Goal: Information Seeking & Learning: Learn about a topic

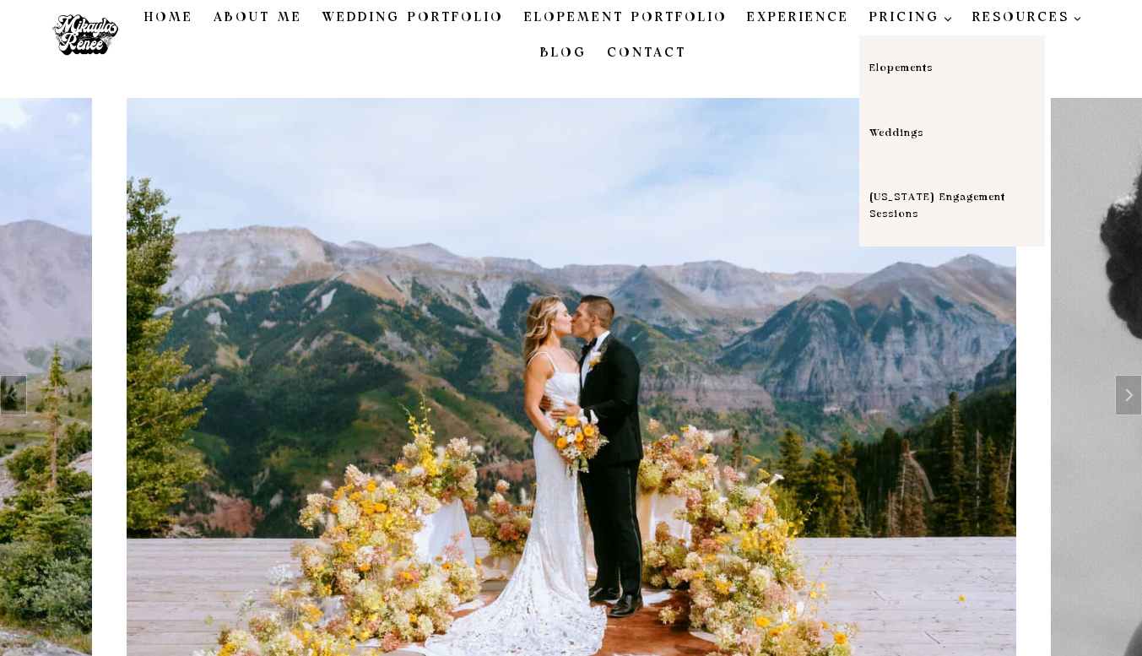
click at [892, 207] on link "[US_STATE] Engagement Sessions" at bounding box center [952, 205] width 186 height 81
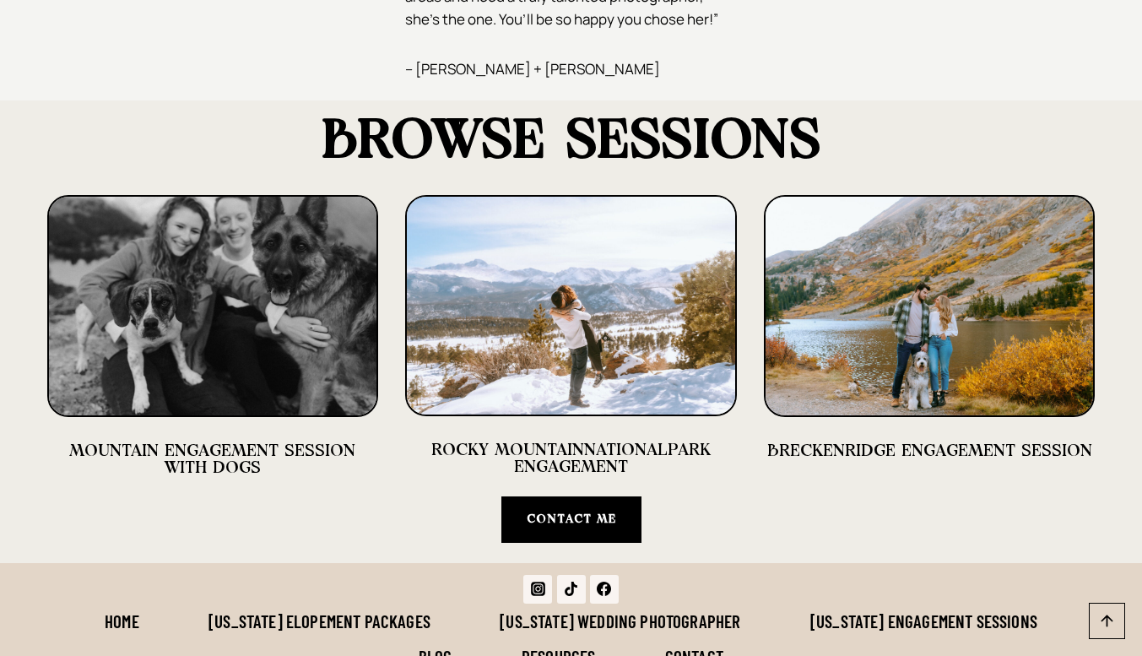
scroll to position [3832, 0]
click at [267, 257] on img at bounding box center [213, 305] width 332 height 222
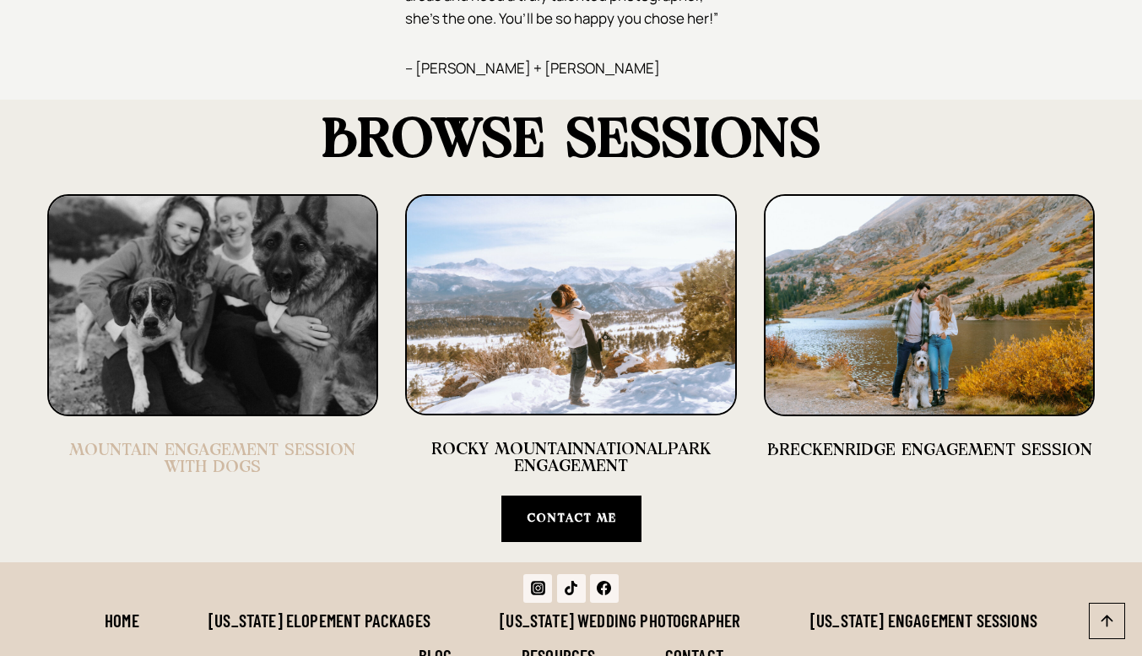
click at [238, 443] on link "MOUNTAIN ENGAGEMENT SESSION WITH DOGS" at bounding box center [212, 458] width 286 height 34
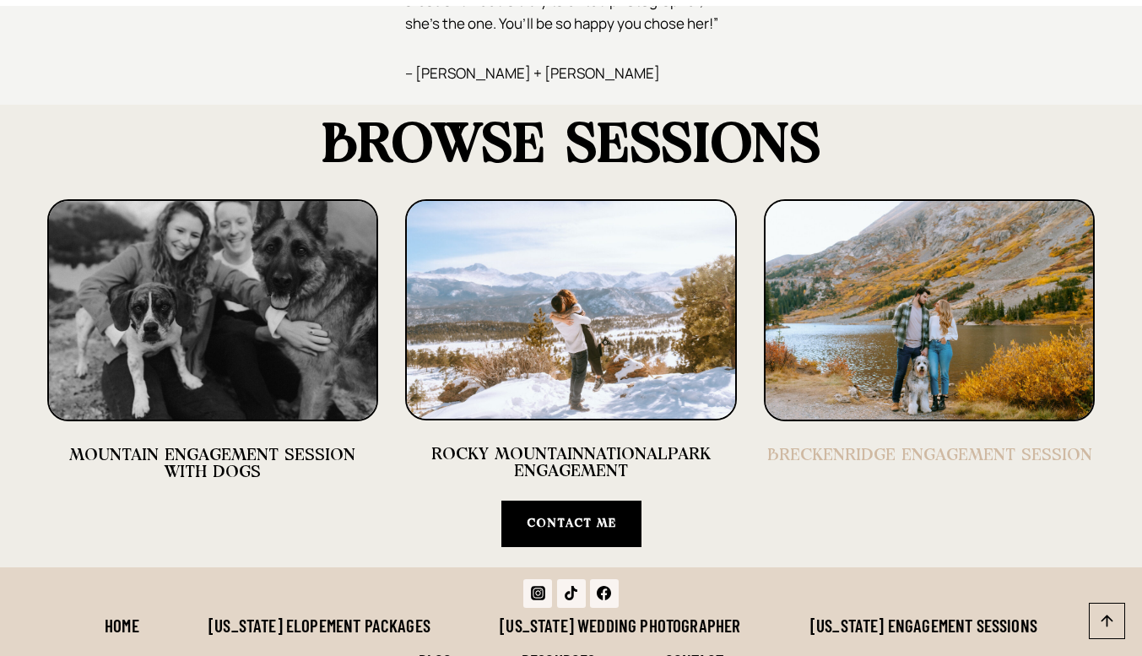
click at [810, 447] on link "BRECKENRIDGE ENGAGEMENT SESSION" at bounding box center [929, 455] width 325 height 17
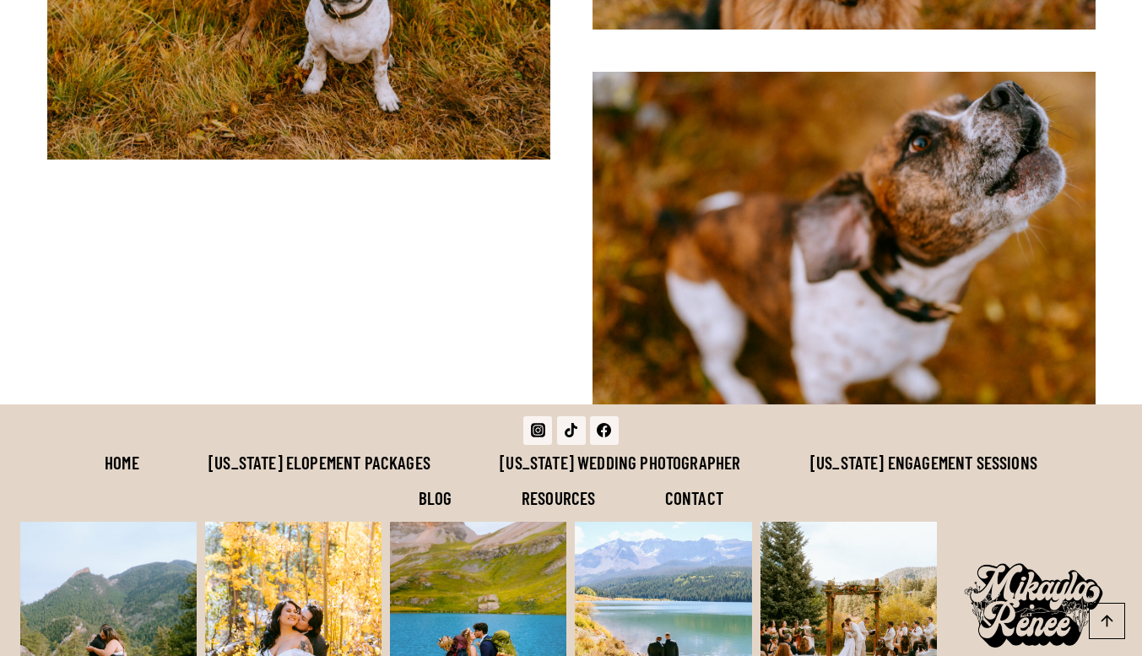
scroll to position [5659, 0]
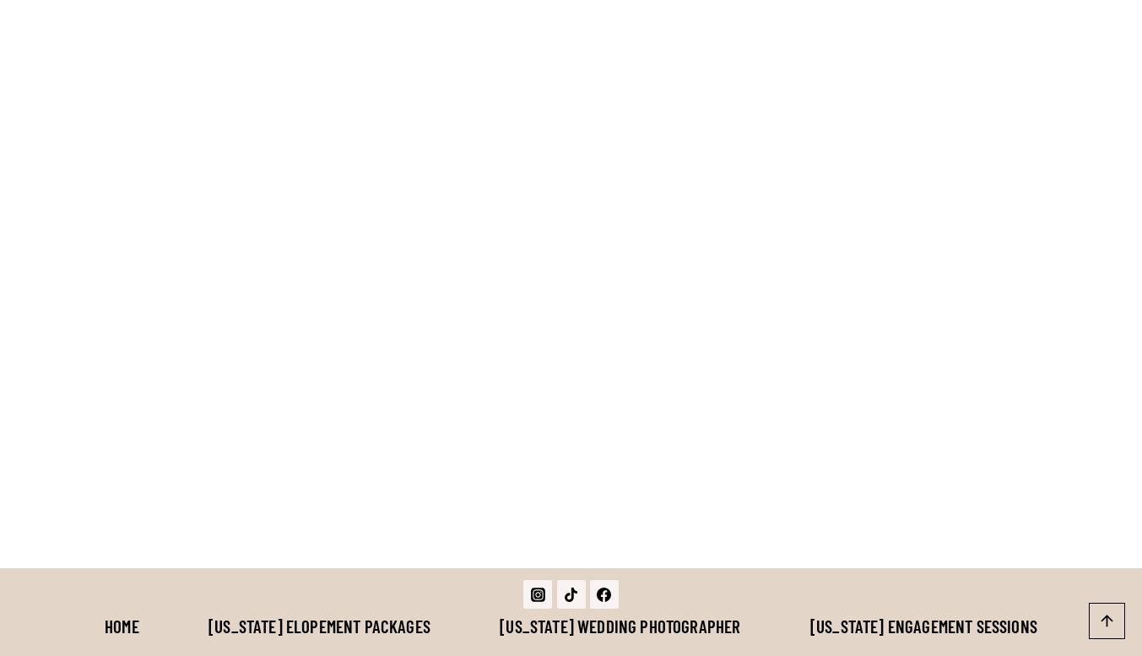
scroll to position [9502, 0]
